Goal: Information Seeking & Learning: Find specific fact

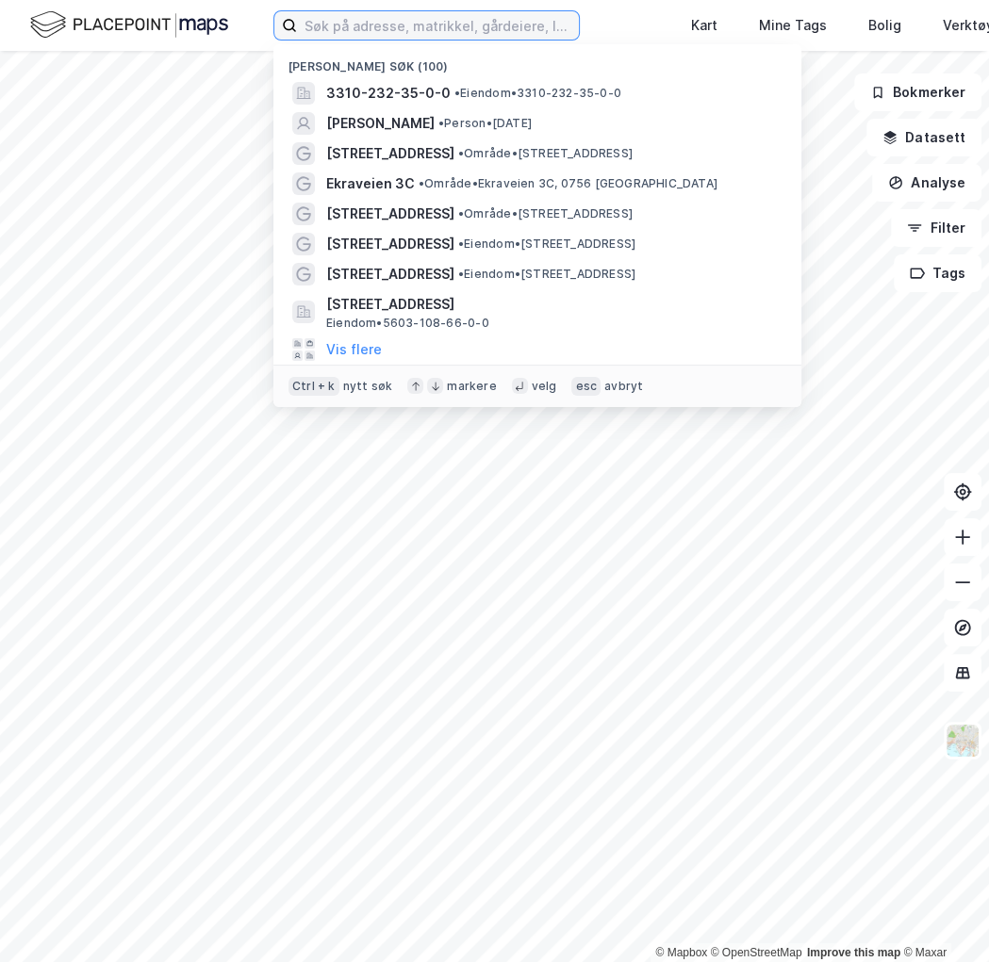
click at [417, 24] on input at bounding box center [438, 25] width 282 height 28
click at [358, 28] on input at bounding box center [438, 25] width 282 height 28
click at [377, 34] on input at bounding box center [438, 25] width 282 height 28
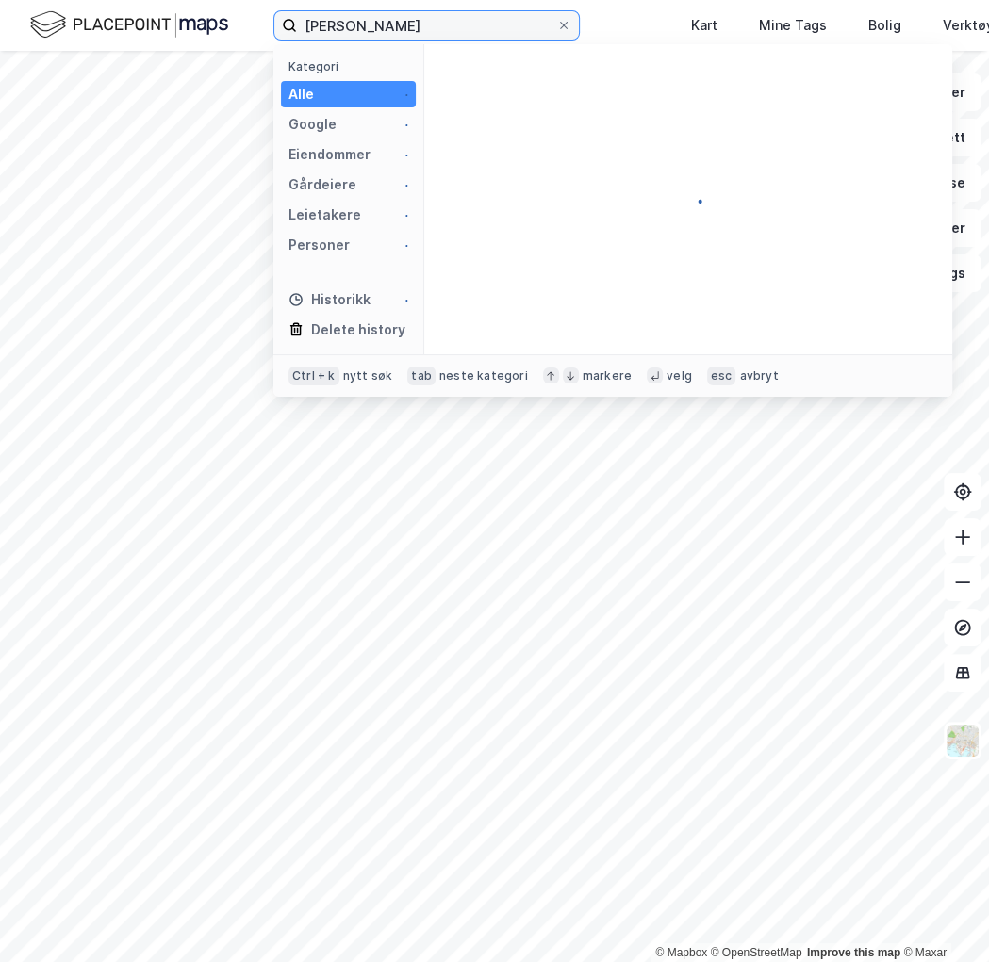
type input "[PERSON_NAME]"
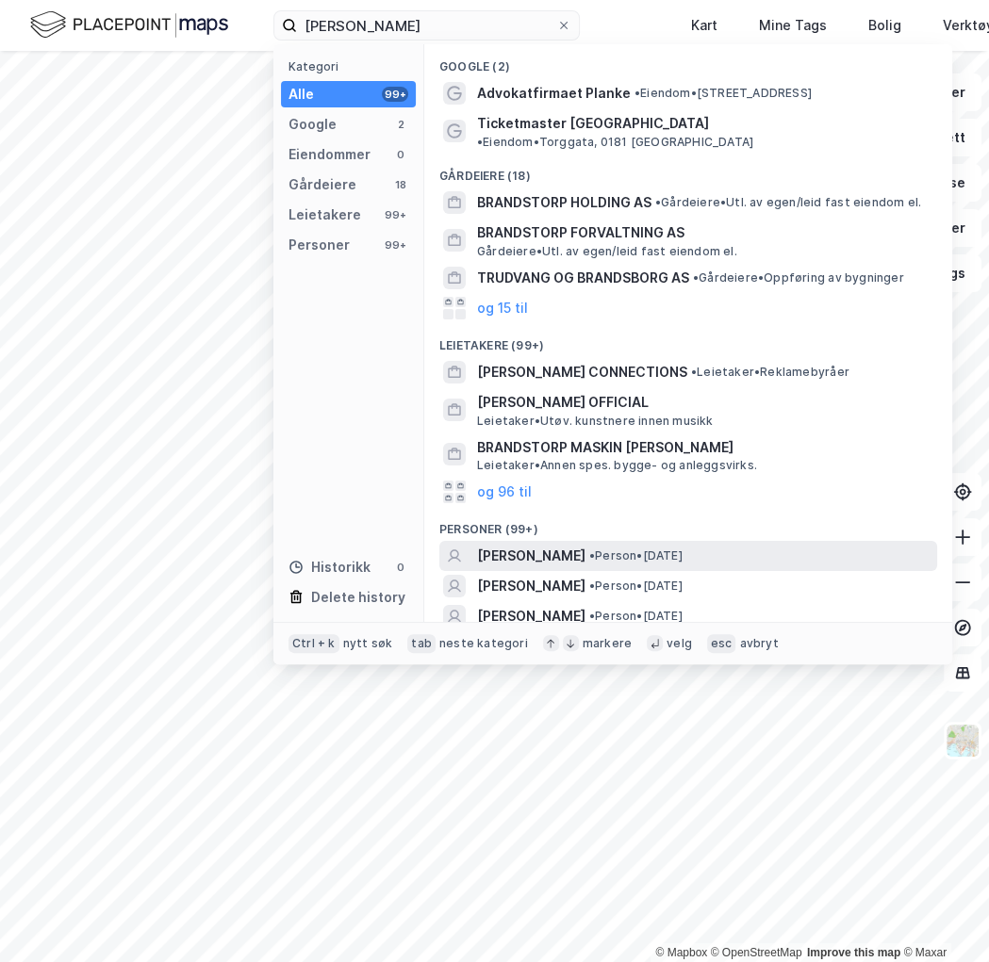
click at [566, 545] on span "[PERSON_NAME]" at bounding box center [531, 556] width 108 height 23
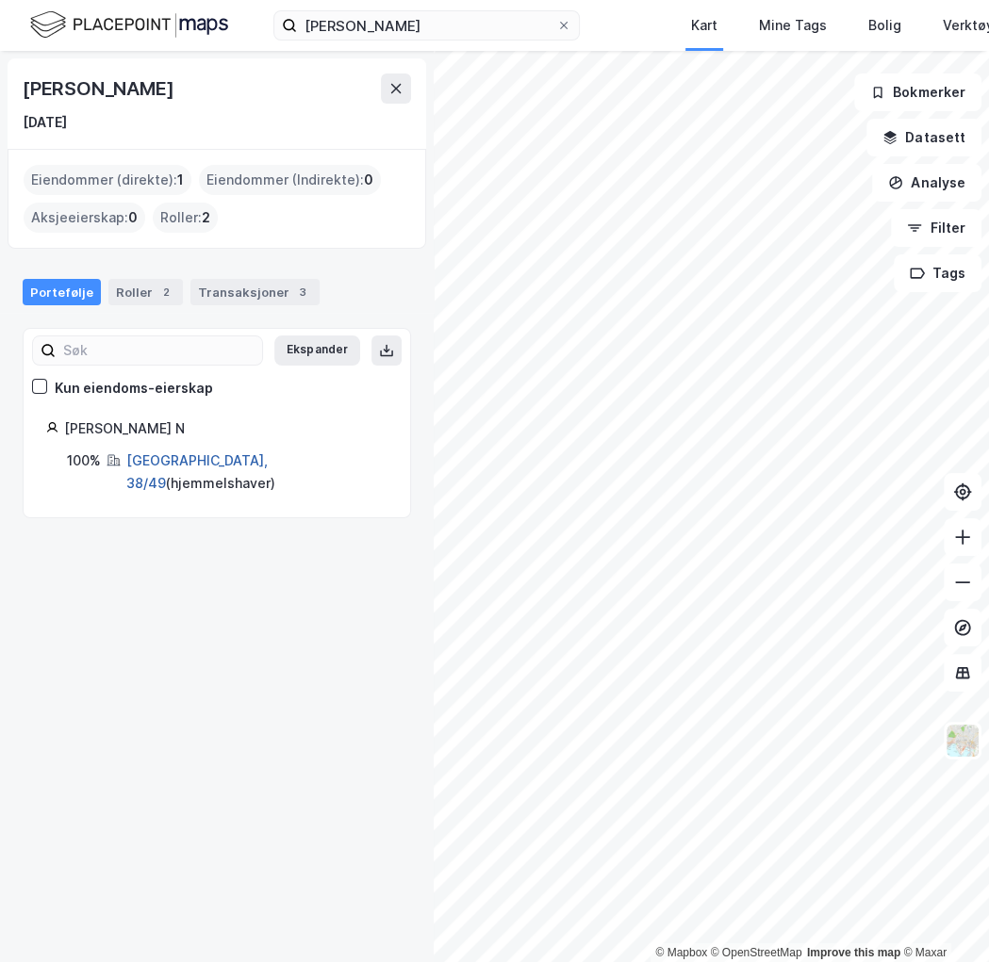
click at [153, 455] on link "[GEOGRAPHIC_DATA], 38/49" at bounding box center [196, 471] width 141 height 39
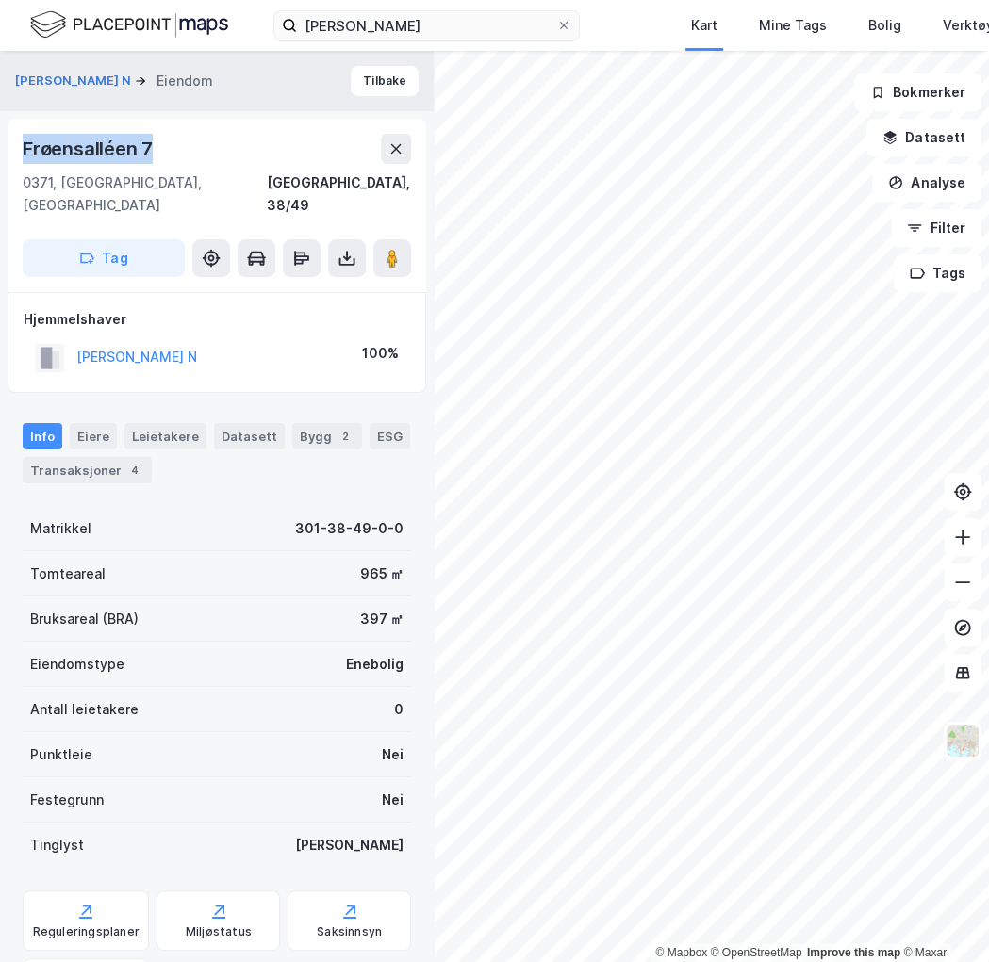
drag, startPoint x: 174, startPoint y: 148, endPoint x: 2, endPoint y: 162, distance: 173.1
click at [2, 162] on div "[PERSON_NAME] N Eiendom Tilbake Frøensalléen [GEOGRAPHIC_DATA], 38/49 Tag Hjemm…" at bounding box center [217, 507] width 434 height 912
click at [104, 457] on div "Transaksjoner 4" at bounding box center [87, 470] width 129 height 26
